Goal: Use online tool/utility: Use online tool/utility

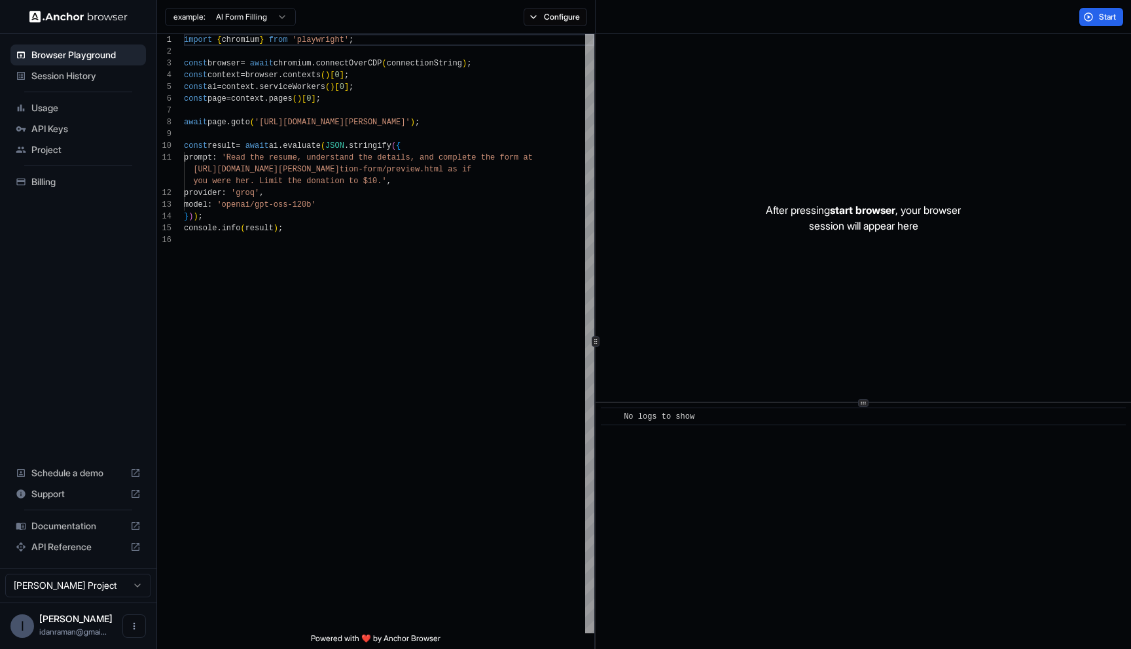
scroll to position [118, 0]
click at [378, 209] on div "import { chromium } from 'playwright' ; const browser = await chromium . connec…" at bounding box center [389, 434] width 410 height 800
click at [302, 304] on div "import { chromium } from 'playwright' ; const browser = await chromium . connec…" at bounding box center [389, 434] width 410 height 800
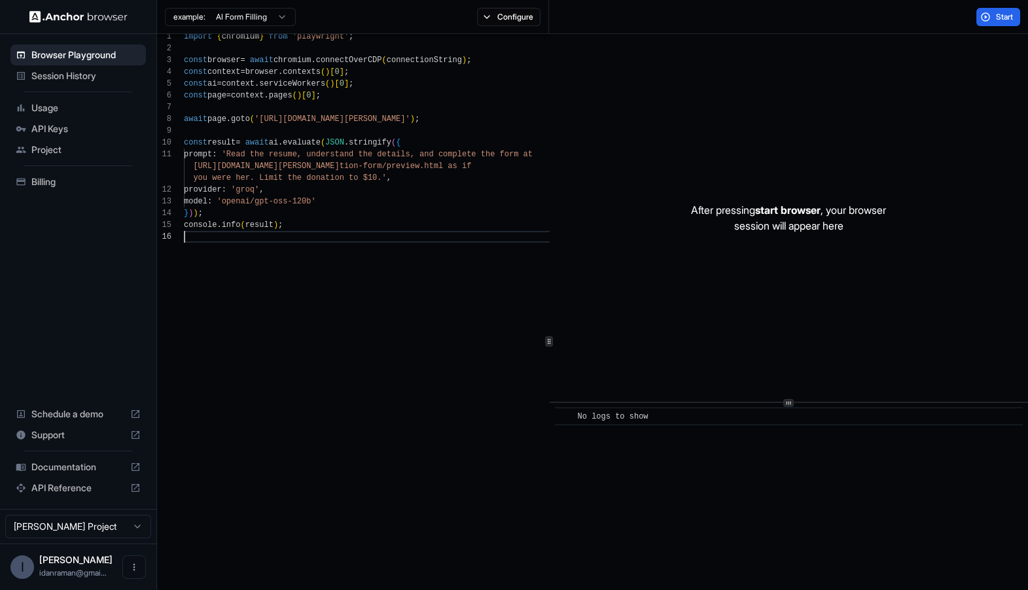
type textarea "**********"
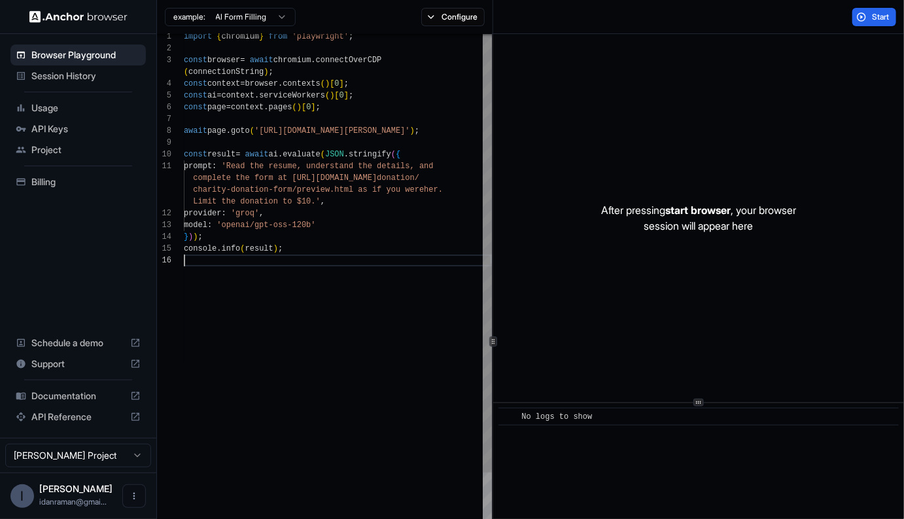
scroll to position [106, 0]
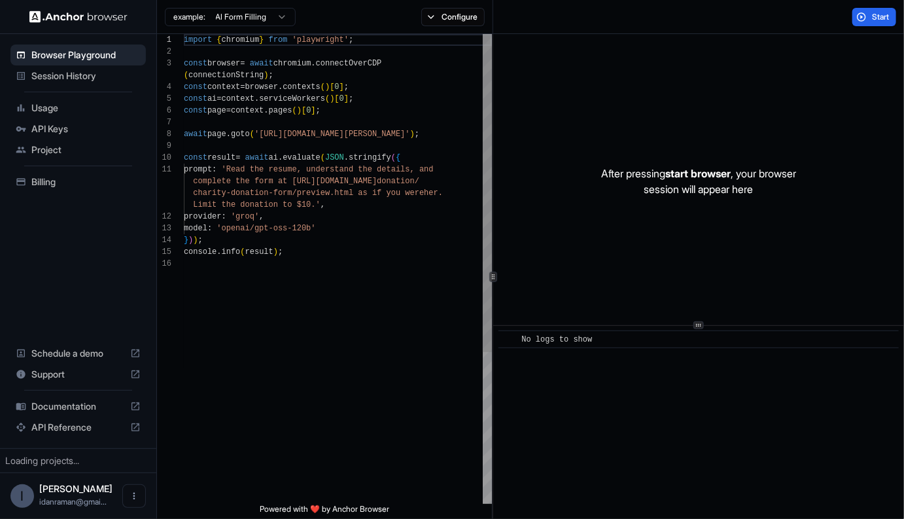
scroll to position [106, 0]
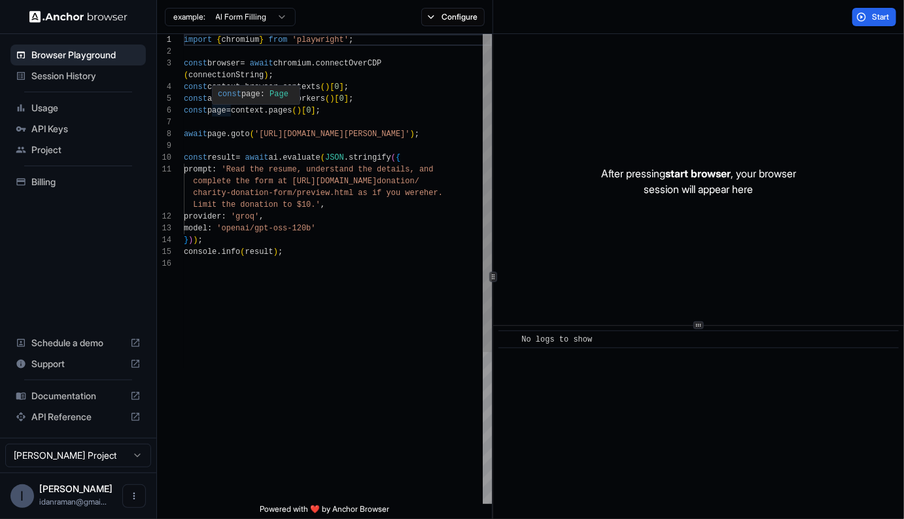
click at [229, 113] on div "import { chromium } from 'playwright' ; const browser = await chromium . connec…" at bounding box center [338, 381] width 308 height 694
click at [250, 186] on div "import { chromium } from 'playwright' ; const browser = await chromium . connec…" at bounding box center [338, 381] width 308 height 694
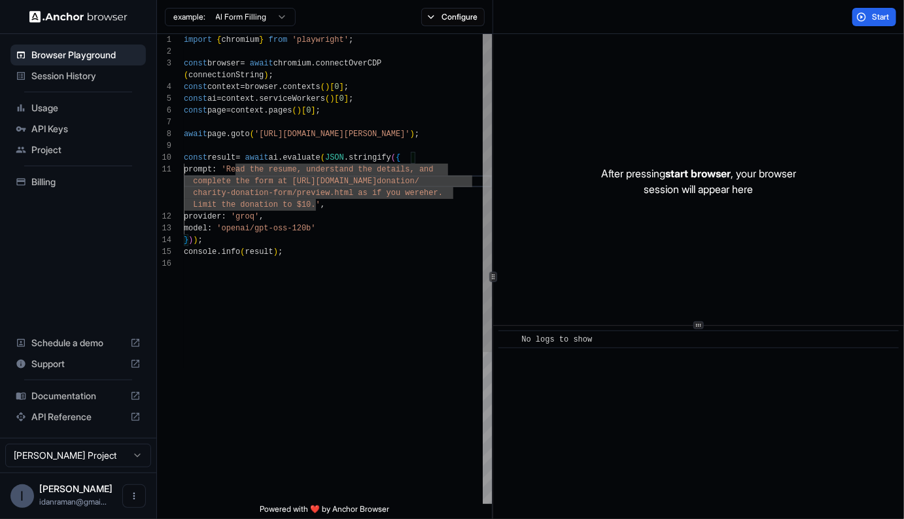
click at [237, 169] on div "import { chromium } from 'playwright' ; const browser = await chromium . connec…" at bounding box center [338, 381] width 308 height 694
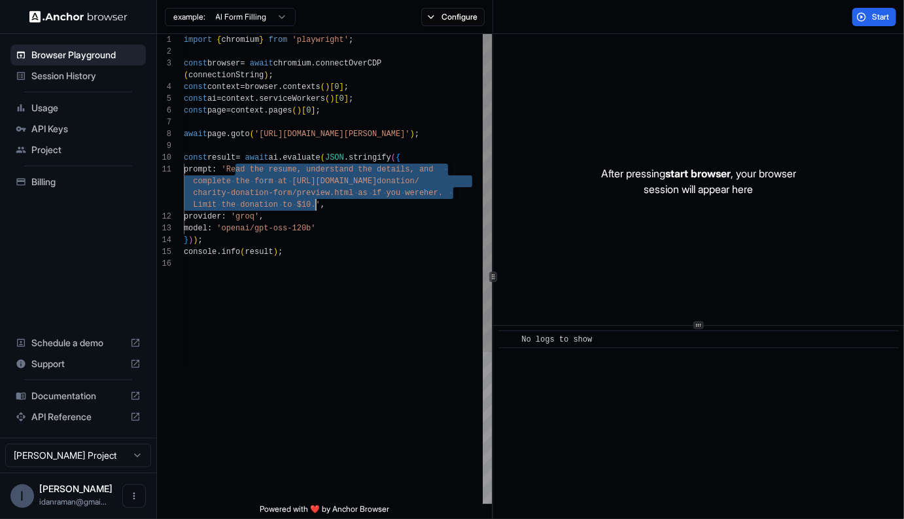
drag, startPoint x: 237, startPoint y: 169, endPoint x: 313, endPoint y: 208, distance: 85.5
click at [315, 208] on div "import { chromium } from 'playwright' ; const browser = await chromium . connec…" at bounding box center [338, 381] width 308 height 694
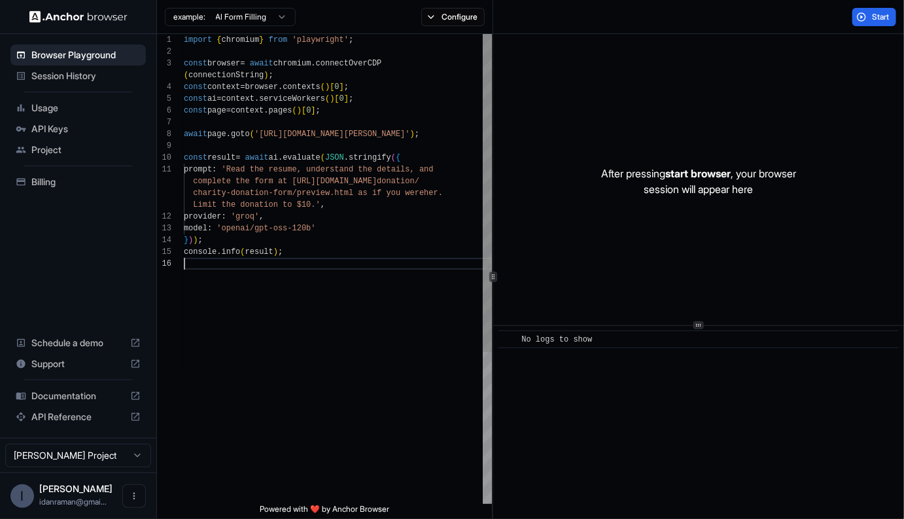
scroll to position [106, 0]
click at [398, 374] on div "import { chromium } from 'playwright' ; const browser = await chromium . connec…" at bounding box center [338, 381] width 308 height 694
click at [874, 14] on span "Start" at bounding box center [881, 17] width 18 height 10
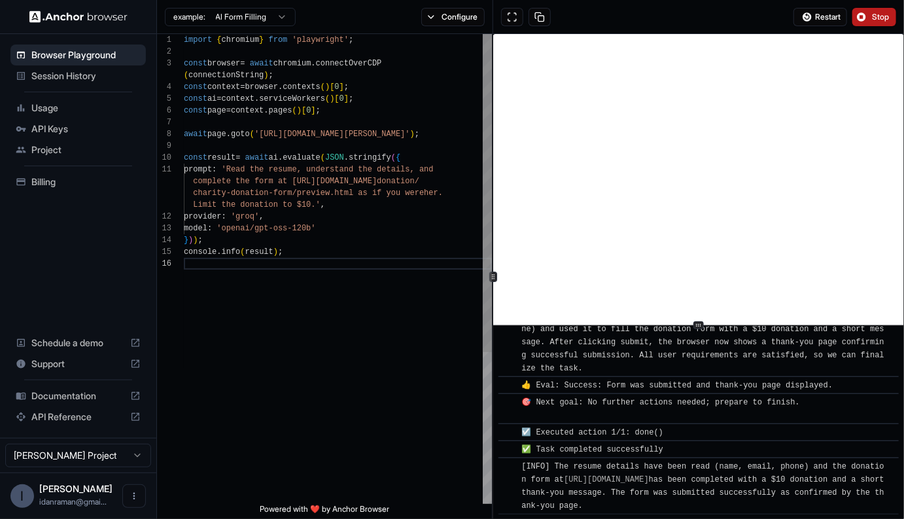
scroll to position [12, 0]
click at [275, 171] on div "import { chromium } from 'playwright' ; const browser = await chromium . connec…" at bounding box center [338, 381] width 308 height 694
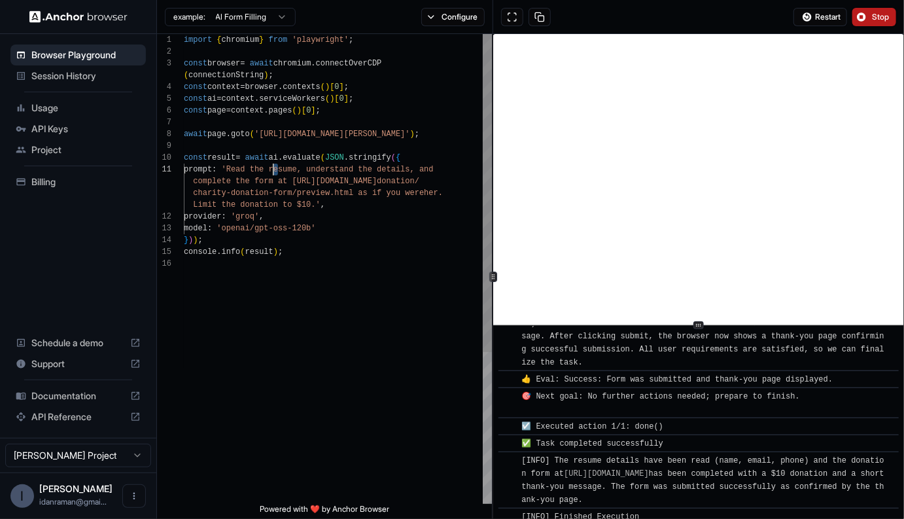
scroll to position [762, 0]
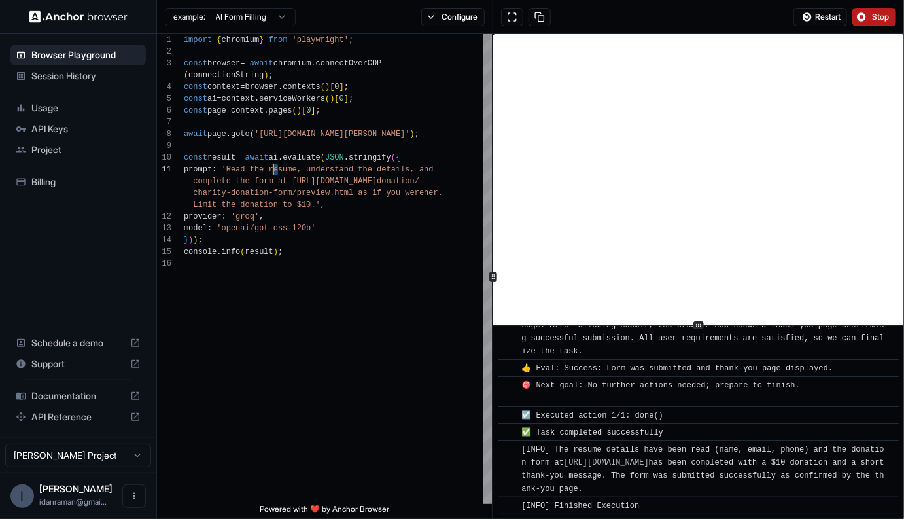
click at [272, 16] on html "Browser Playground Session History Usage API Keys Project Billing Schedule a de…" at bounding box center [452, 259] width 904 height 519
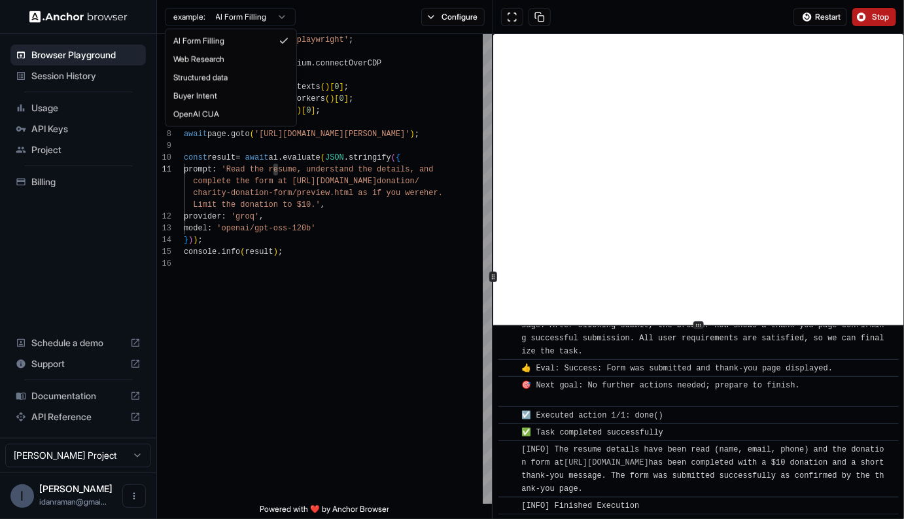
click at [272, 16] on html "Browser Playground Session History Usage API Keys Project Billing Schedule a de…" at bounding box center [452, 259] width 904 height 519
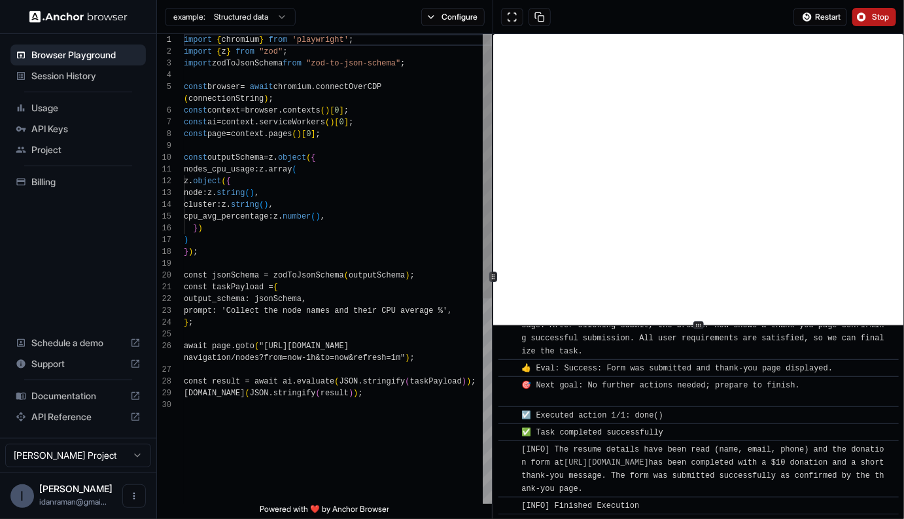
scroll to position [0, 0]
click at [275, 271] on div "import { chromium } from 'playwright' ; import { z } from "zod" ; import zodToJ…" at bounding box center [338, 451] width 308 height 835
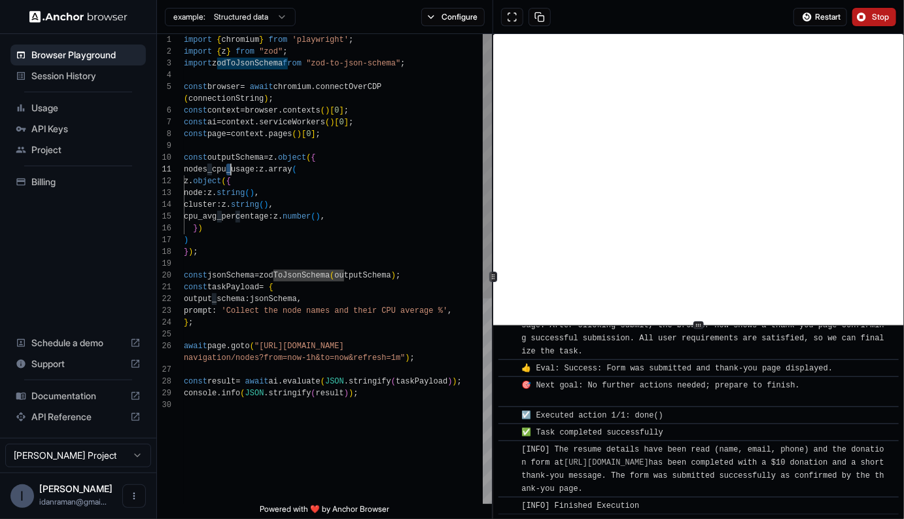
scroll to position [12, 0]
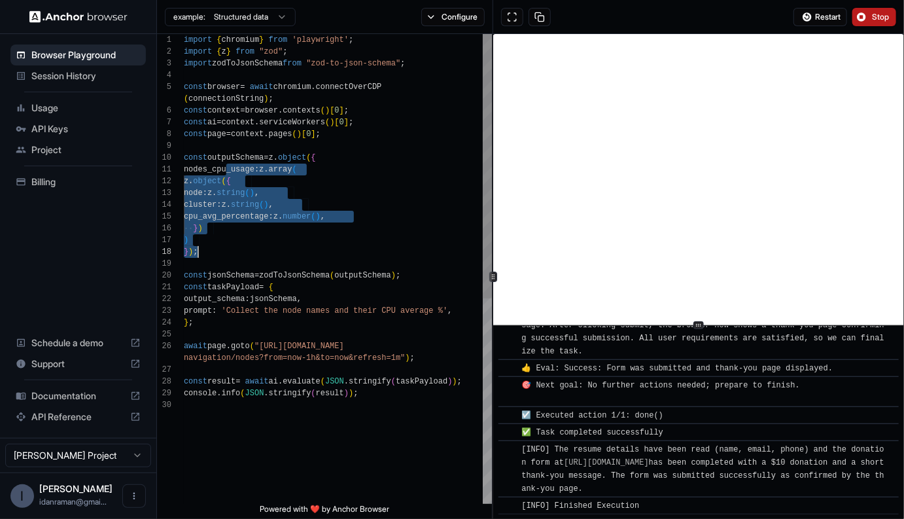
drag, startPoint x: 228, startPoint y: 164, endPoint x: 298, endPoint y: 257, distance: 116.5
click at [298, 257] on div "import { chromium } from 'playwright' ; import { z } from "zod" ; import zodToJ…" at bounding box center [338, 451] width 308 height 835
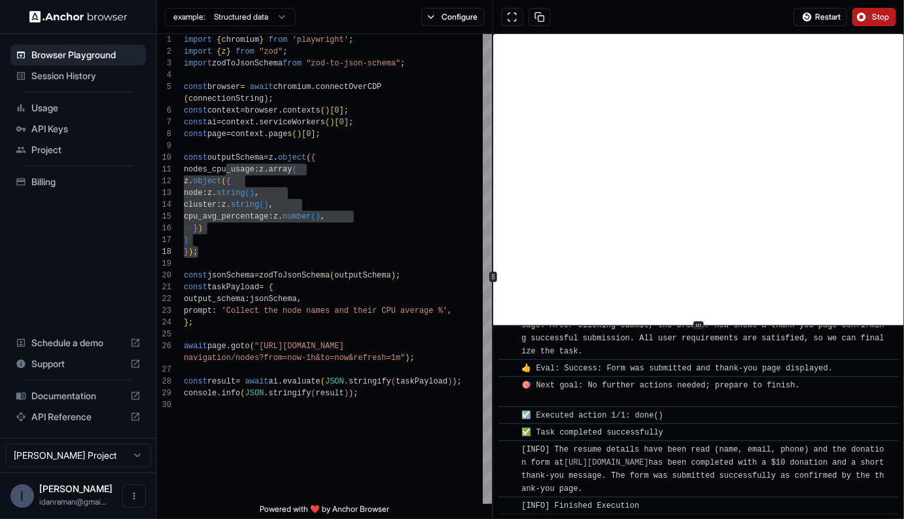
click at [841, 4] on div "Restart Stop" at bounding box center [698, 17] width 411 height 34
click at [840, 6] on div "Restart Stop" at bounding box center [698, 17] width 411 height 34
click at [838, 10] on button "Restart" at bounding box center [821, 17] width 54 height 18
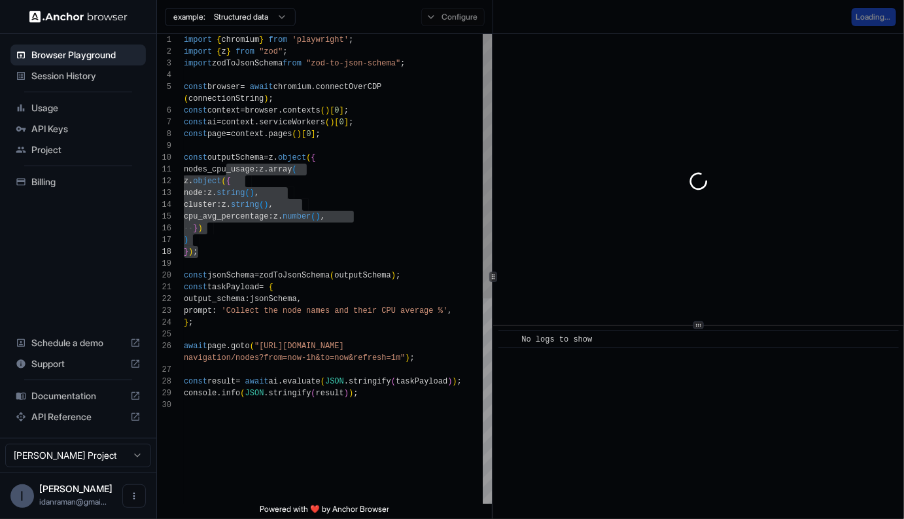
scroll to position [71, 0]
click at [294, 226] on div "import { chromium } from 'playwright' ; import { z } from "zod" ; import zodToJ…" at bounding box center [338, 451] width 308 height 835
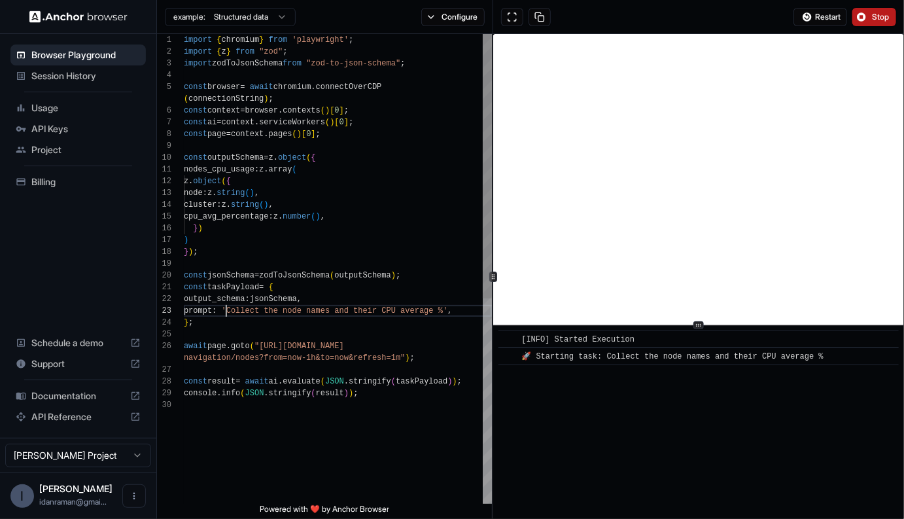
scroll to position [35, 0]
click at [227, 305] on div "import { chromium } from 'playwright' ; import { z } from "zod" ; import zodToJ…" at bounding box center [338, 451] width 308 height 835
click at [234, 310] on div "import { chromium } from 'playwright' ; import { z } from "zod" ; import zodToJ…" at bounding box center [338, 451] width 308 height 835
drag, startPoint x: 234, startPoint y: 310, endPoint x: 395, endPoint y: 310, distance: 161.0
click at [396, 310] on div "import { chromium } from 'playwright' ; import { z } from "zod" ; import zodToJ…" at bounding box center [338, 451] width 308 height 835
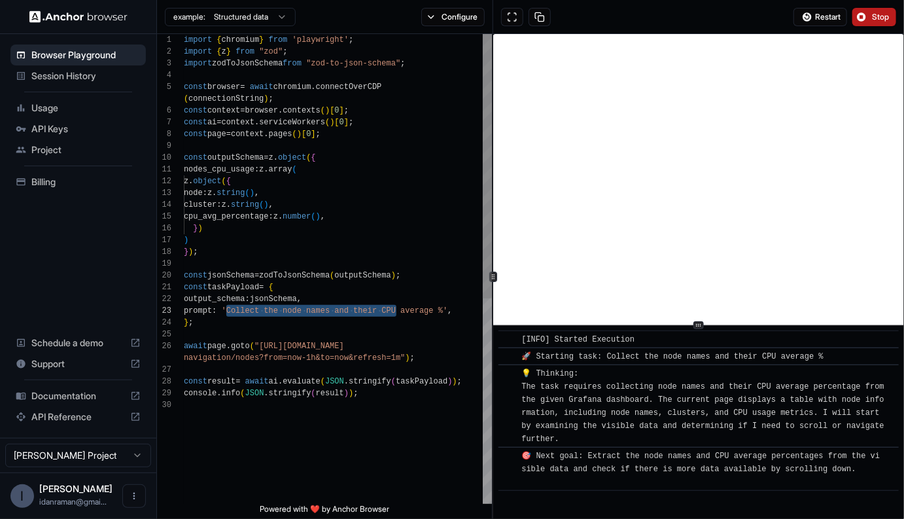
click at [311, 308] on div "import { chromium } from 'playwright' ; import { z } from "zod" ; import zodToJ…" at bounding box center [338, 451] width 308 height 835
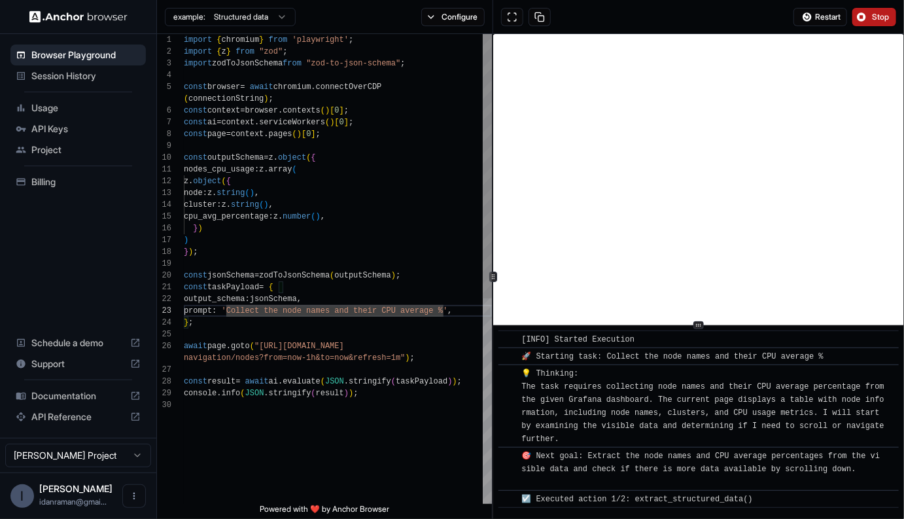
scroll to position [9, 0]
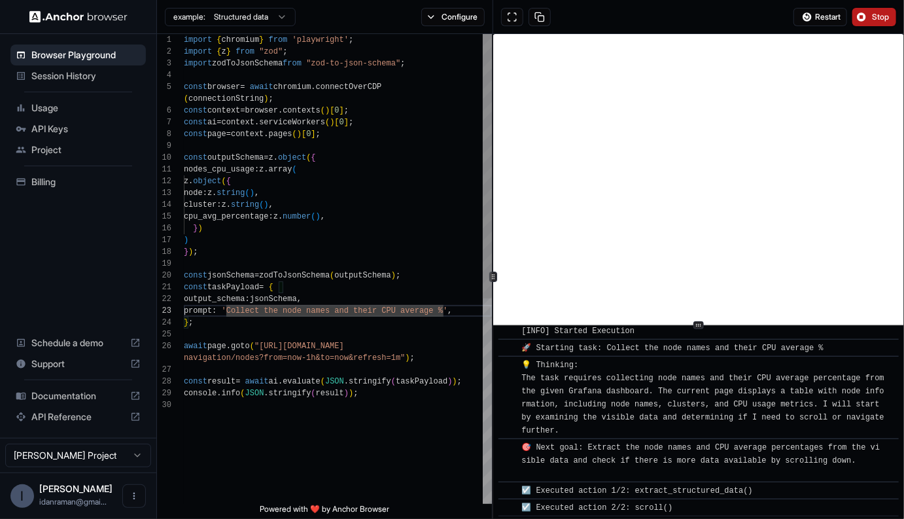
click at [313, 307] on div "import { chromium } from 'playwright' ; import { z } from "zod" ; import zodToJ…" at bounding box center [338, 451] width 308 height 835
click at [285, 307] on div "import { chromium } from 'playwright' ; import { z } from "zod" ; import zodToJ…" at bounding box center [338, 451] width 308 height 835
drag, startPoint x: 285, startPoint y: 307, endPoint x: 333, endPoint y: 308, distance: 48.4
click at [334, 308] on div "import { chromium } from 'playwright' ; import { z } from "zod" ; import zodToJ…" at bounding box center [338, 451] width 308 height 835
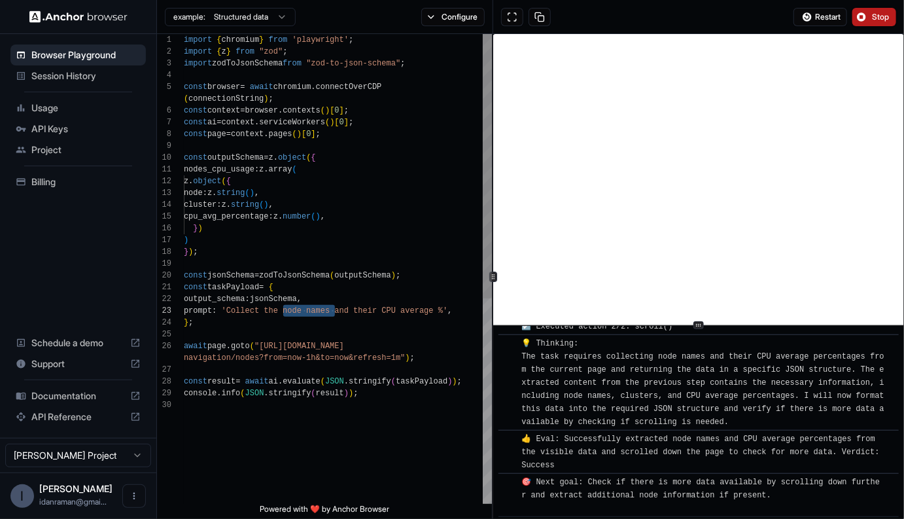
scroll to position [206, 0]
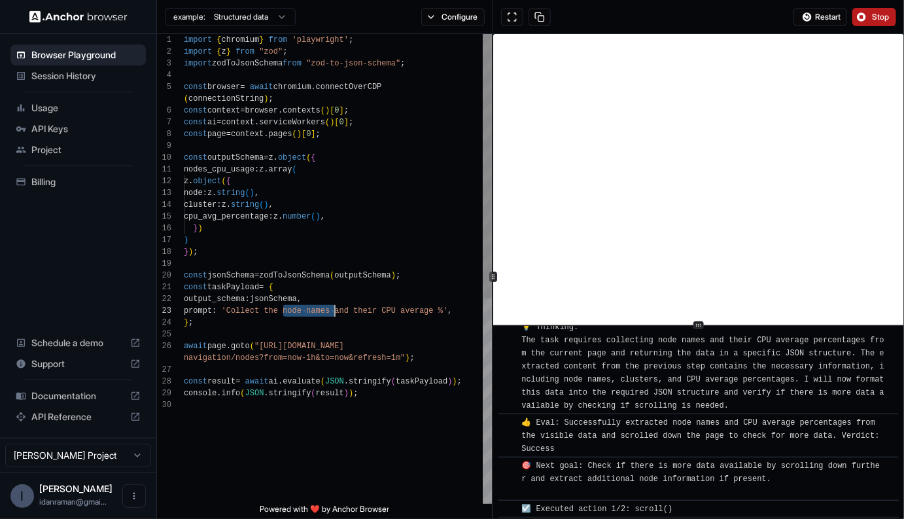
click at [391, 313] on div "import { chromium } from 'playwright' ; import { z } from "zod" ; import zodToJ…" at bounding box center [338, 451] width 308 height 835
drag, startPoint x: 391, startPoint y: 313, endPoint x: 437, endPoint y: 313, distance: 46.5
click at [437, 313] on div "import { chromium } from 'playwright' ; import { z } from "zod" ; import zodToJ…" at bounding box center [338, 451] width 308 height 835
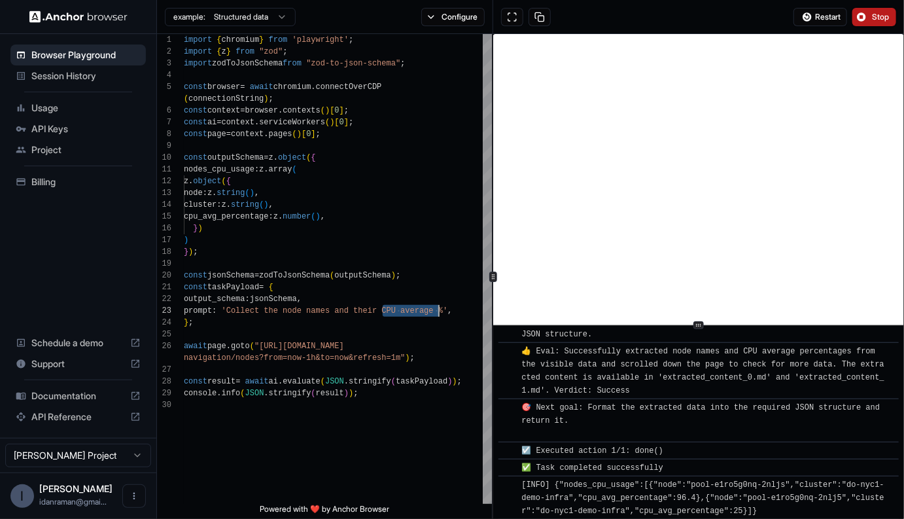
scroll to position [484, 0]
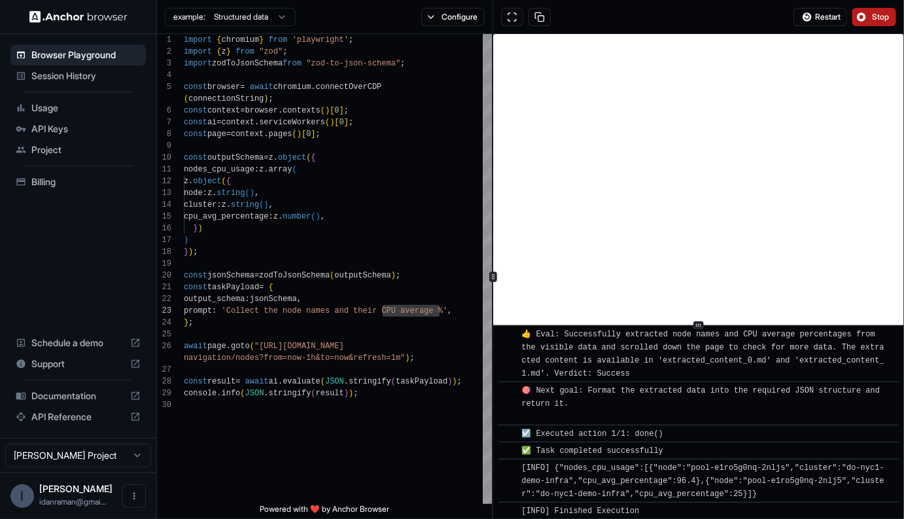
drag, startPoint x: 554, startPoint y: 460, endPoint x: 787, endPoint y: 485, distance: 234.3
click at [787, 485] on div "[INFO] {"nodes_cpu_usage":[{"node":"pool-e1ro5g0nq-2nljs","cluster":"do-nyc1-de…" at bounding box center [703, 480] width 363 height 39
click at [787, 486] on div "[INFO] {"nodes_cpu_usage":[{"node":"pool-e1ro5g0nq-2nljs","cluster":"do-nyc1-de…" at bounding box center [703, 480] width 363 height 39
click at [457, 31] on div "example: Structured data Configure" at bounding box center [325, 17] width 336 height 34
click at [459, 20] on button "Configure" at bounding box center [452, 17] width 63 height 18
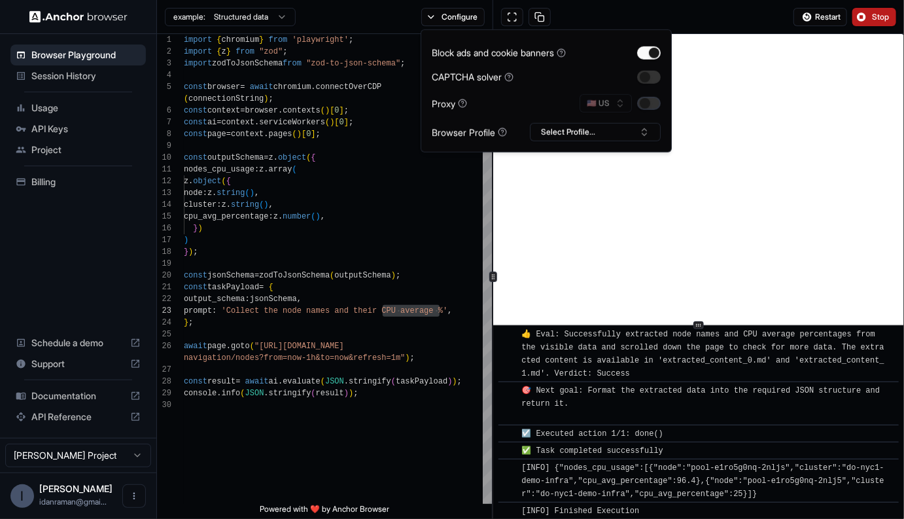
click at [652, 105] on button "button" at bounding box center [649, 103] width 24 height 13
click at [614, 107] on button "🇺🇸 US" at bounding box center [606, 103] width 52 height 18
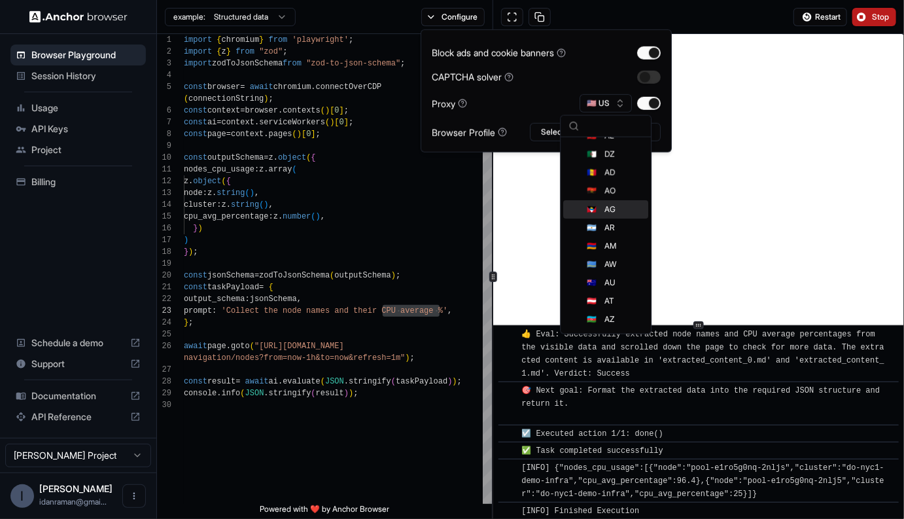
scroll to position [0, 0]
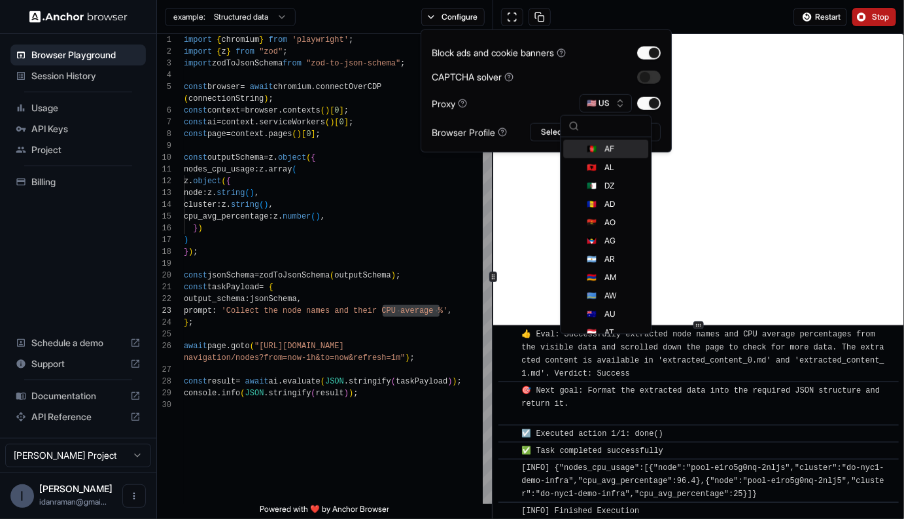
click at [642, 94] on div "🇺🇸 US" at bounding box center [620, 103] width 81 height 18
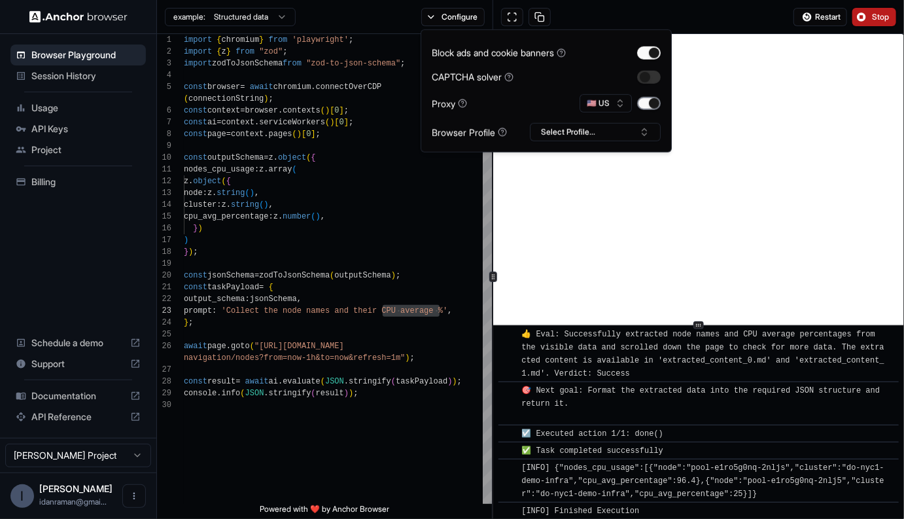
click at [642, 99] on button "button" at bounding box center [649, 103] width 24 height 13
click at [588, 131] on button "Select Profile..." at bounding box center [595, 132] width 131 height 18
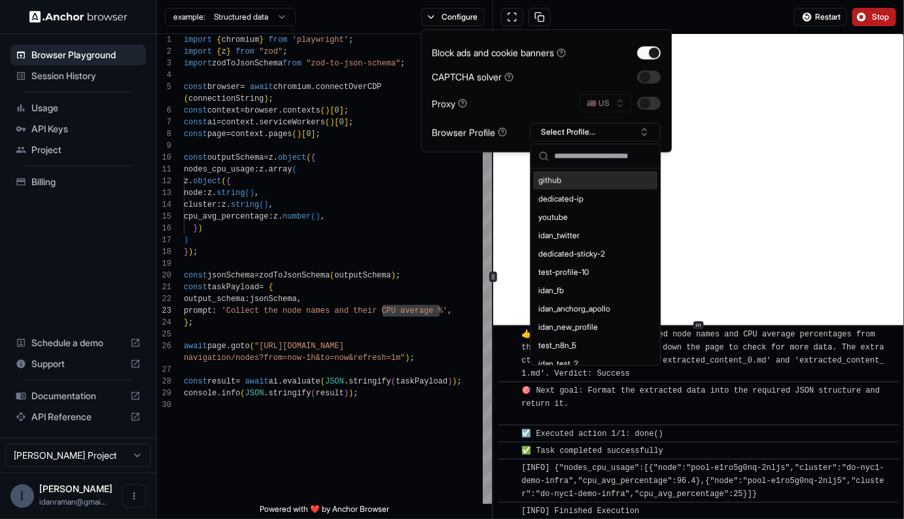
click at [493, 106] on div "Proxy 🇺🇸 US" at bounding box center [546, 103] width 229 height 18
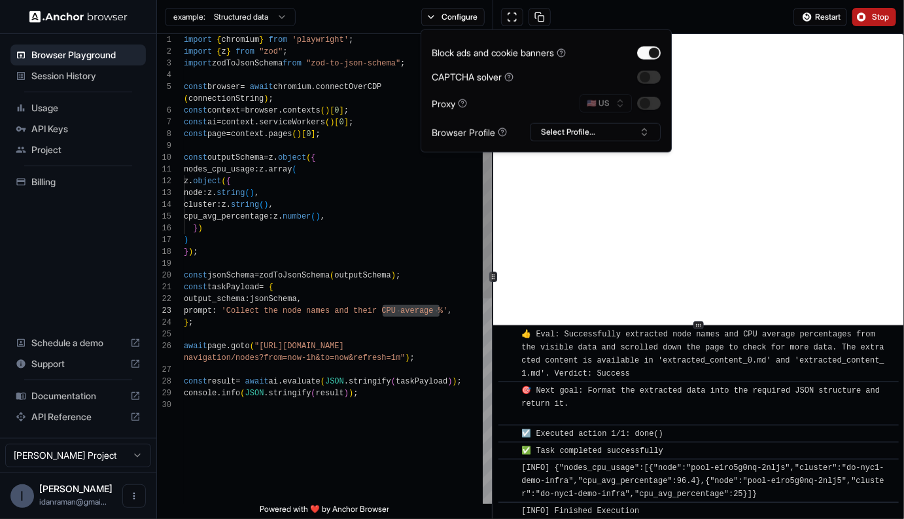
scroll to position [47, 0]
click at [363, 86] on div "import { chromium } from 'playwright' ; import { z } from "zod" ; import zodToJ…" at bounding box center [338, 451] width 308 height 835
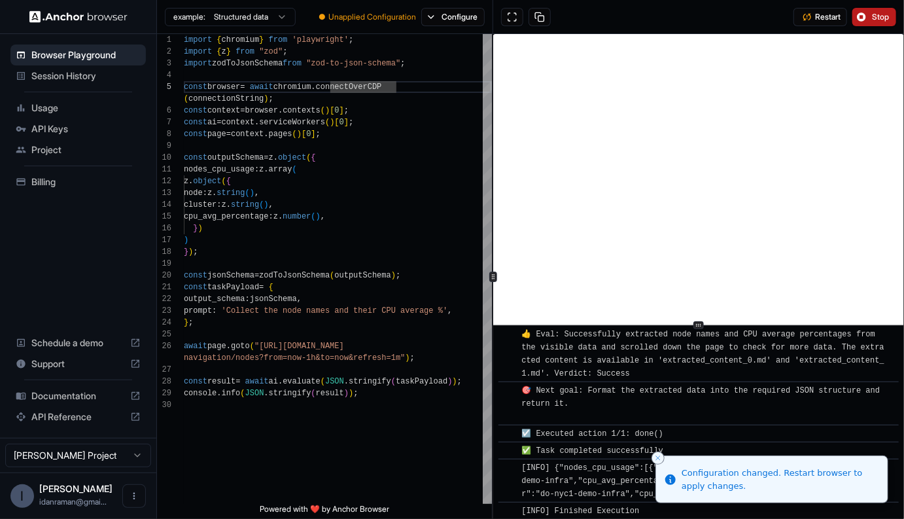
click at [400, 18] on span "Unapplied Configuration" at bounding box center [372, 17] width 88 height 10
click at [399, 123] on div "import { chromium } from 'playwright' ; import { z } from "zod" ; import zodToJ…" at bounding box center [338, 451] width 308 height 835
click at [661, 456] on icon "Close toast" at bounding box center [658, 458] width 8 height 8
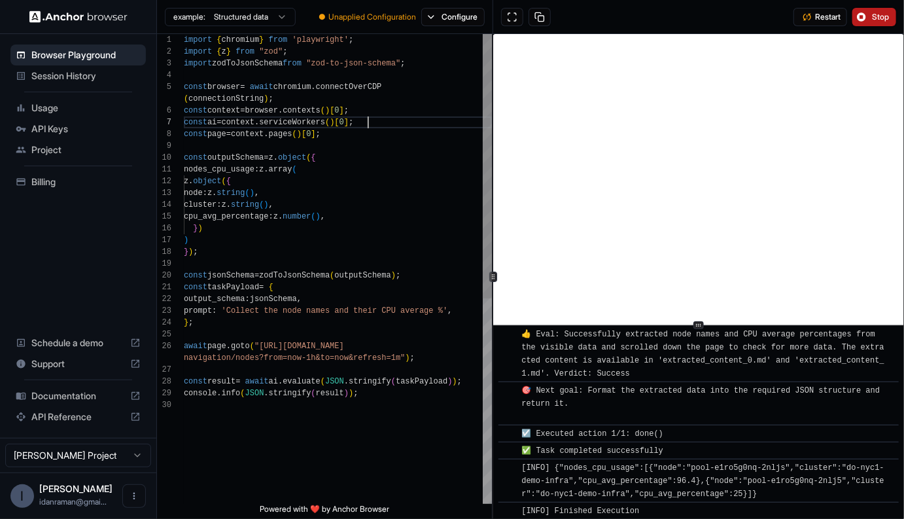
scroll to position [106, 0]
click at [357, 264] on div "import { chromium } from 'playwright' ; import { z } from "zod" ; import zodToJ…" at bounding box center [338, 451] width 308 height 835
type textarea "**********"
click at [338, 130] on div "import { chromium } from 'playwright' ; import { z } from "zod" ; import zodToJ…" at bounding box center [338, 451] width 308 height 835
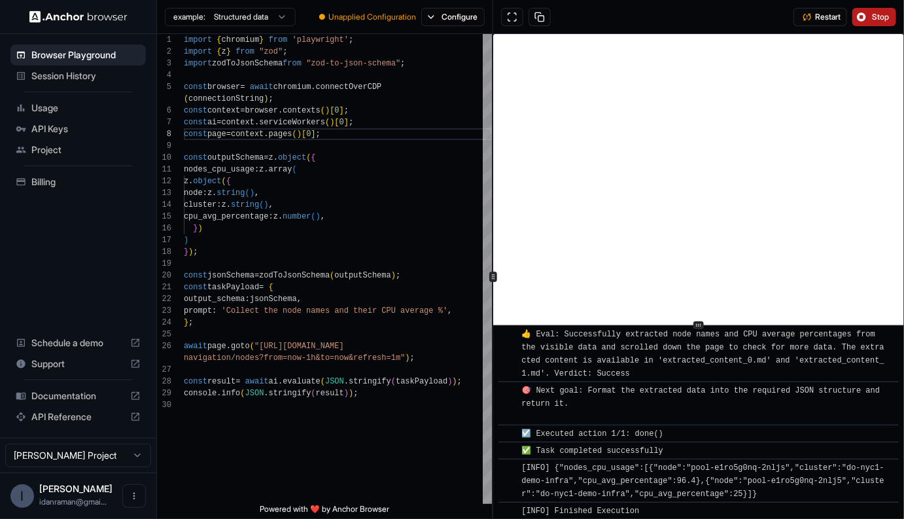
click at [80, 78] on span "Session History" at bounding box center [85, 75] width 109 height 13
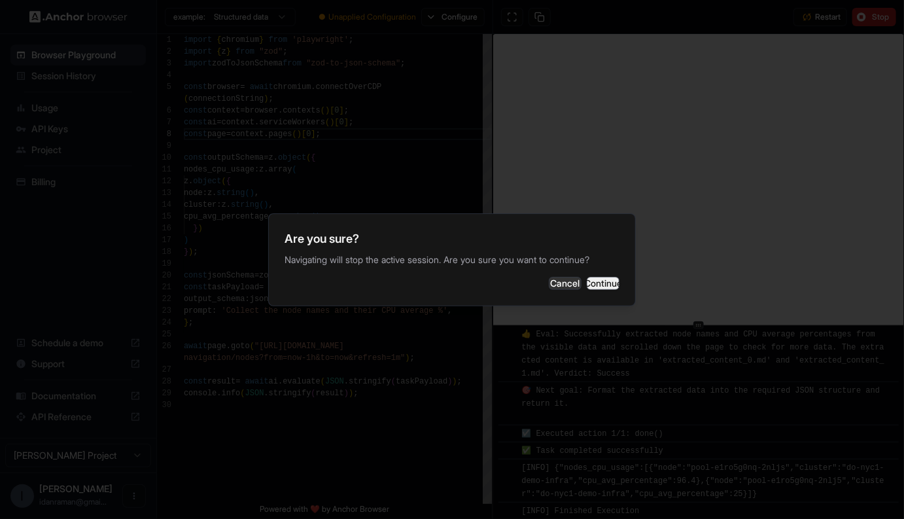
click at [608, 287] on button "Continue" at bounding box center [603, 283] width 33 height 13
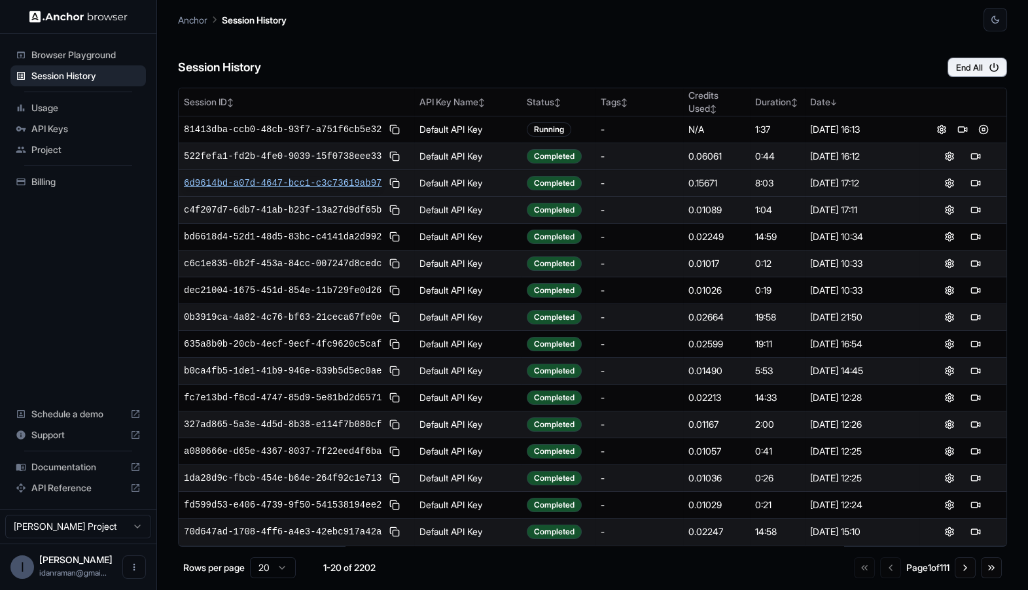
click at [308, 181] on span "6d9614bd-a07d-4647-bcc1-c3c73619ab97" at bounding box center [283, 183] width 198 height 13
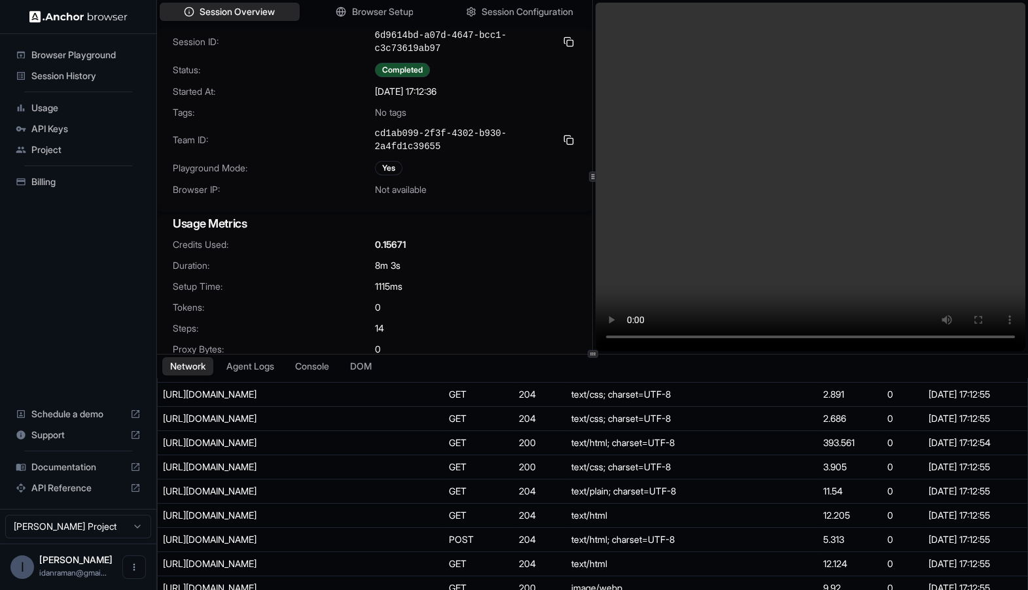
scroll to position [272, 0]
